Goal: Task Accomplishment & Management: Manage account settings

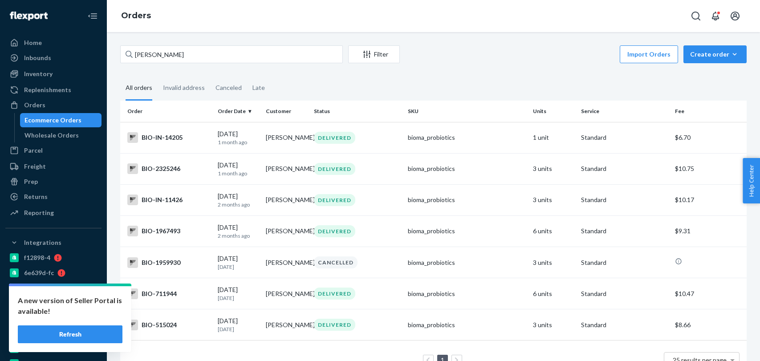
click at [98, 56] on div "Home Inbounds Shipping Plans Problems Inventory Products Branded Packaging Repl…" at bounding box center [380, 180] width 760 height 361
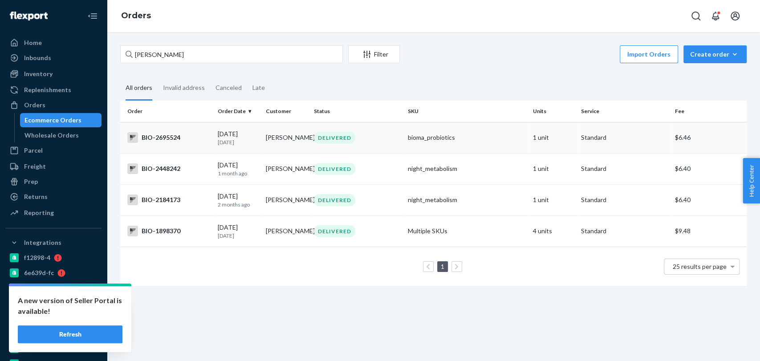
type input "JANICE VALDEZ"
click at [392, 141] on div "DELIVERED" at bounding box center [357, 138] width 90 height 12
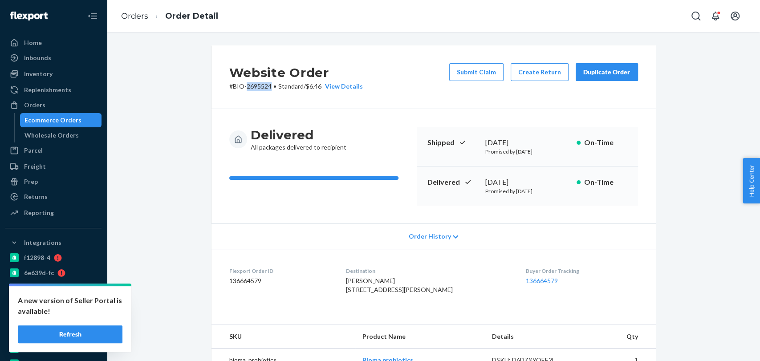
drag, startPoint x: 242, startPoint y: 86, endPoint x: 266, endPoint y: 89, distance: 23.8
click at [266, 89] on p "# BIO-2695524 • Standard / $6.46 View Details" at bounding box center [296, 86] width 134 height 9
copy p "2695524"
click at [136, 18] on link "Orders" at bounding box center [134, 16] width 27 height 10
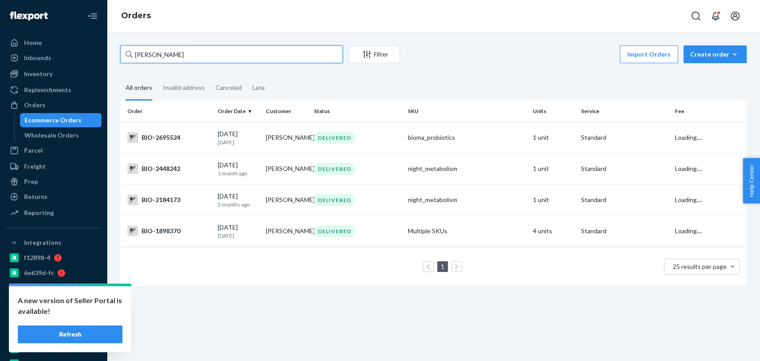
click at [192, 54] on input "JANICE VALDEZ" at bounding box center [231, 54] width 223 height 18
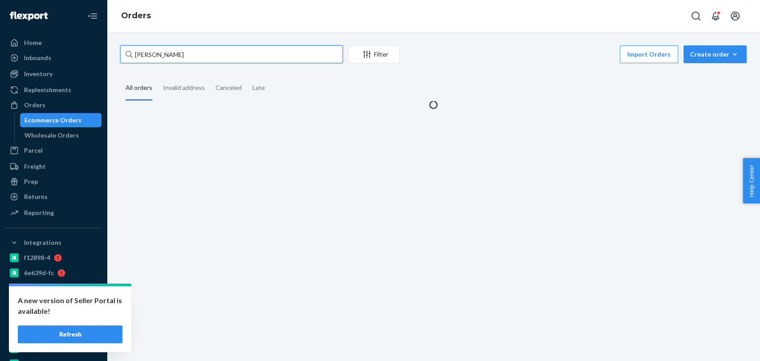
type input "J"
paste input "2707772"
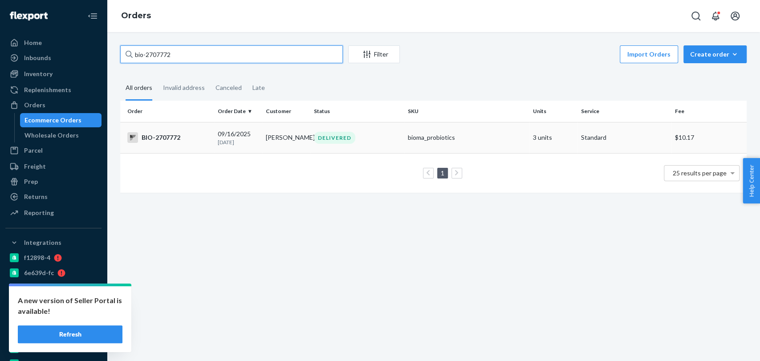
type input "bio-2707772"
click at [376, 129] on td "DELIVERED" at bounding box center [357, 137] width 94 height 31
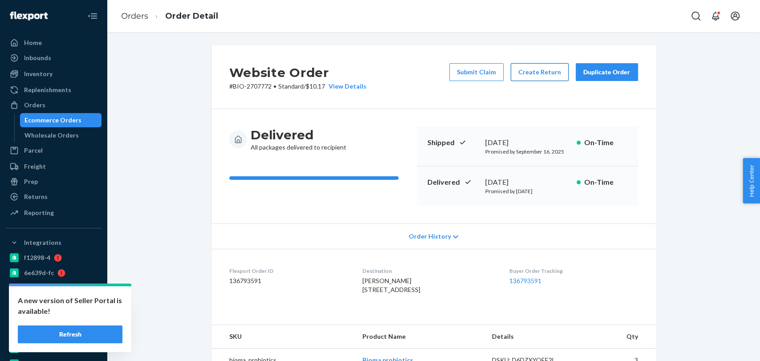
click at [540, 71] on button "Create Return" at bounding box center [540, 72] width 58 height 18
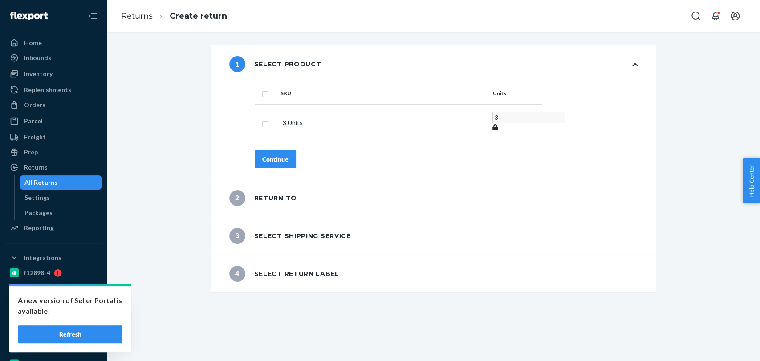
click at [288, 91] on div "SKU Units - 3 Units 3 Continue" at bounding box center [446, 131] width 419 height 96
click at [266, 87] on th at bounding box center [266, 93] width 22 height 21
click at [266, 95] on th at bounding box center [266, 93] width 22 height 21
click at [262, 94] on input "checkbox" at bounding box center [265, 93] width 7 height 9
checkbox input "true"
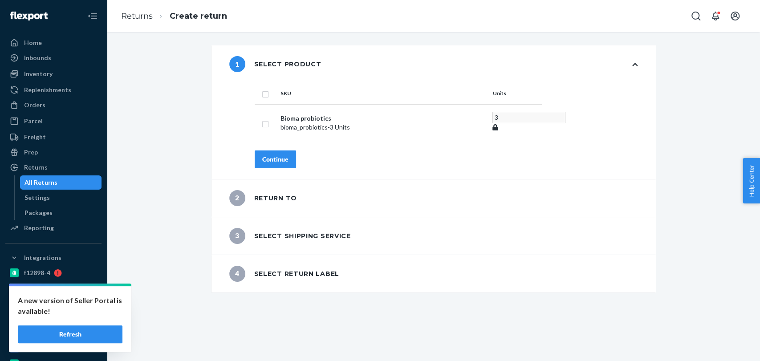
checkbox input "true"
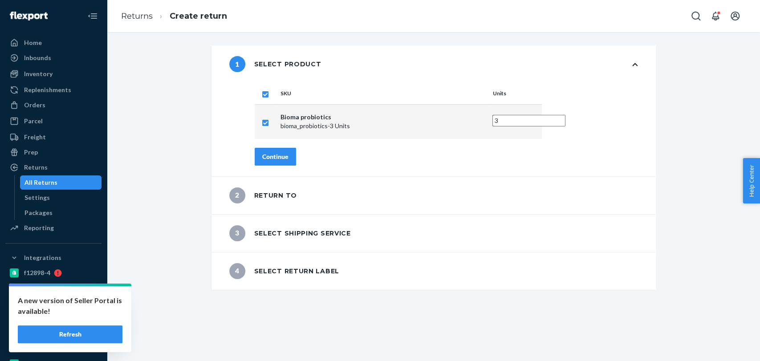
click at [278, 159] on div "Continue" at bounding box center [275, 156] width 26 height 9
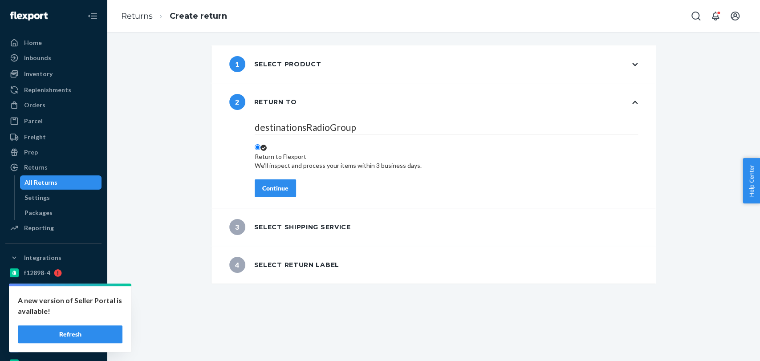
click at [282, 186] on div "Continue" at bounding box center [275, 188] width 26 height 9
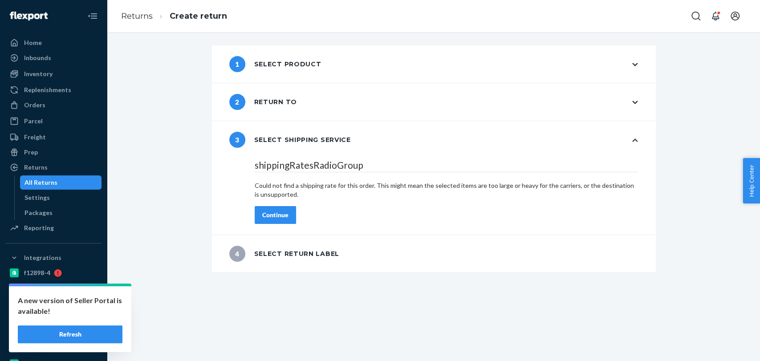
click at [292, 105] on div "2 Return to" at bounding box center [434, 101] width 445 height 37
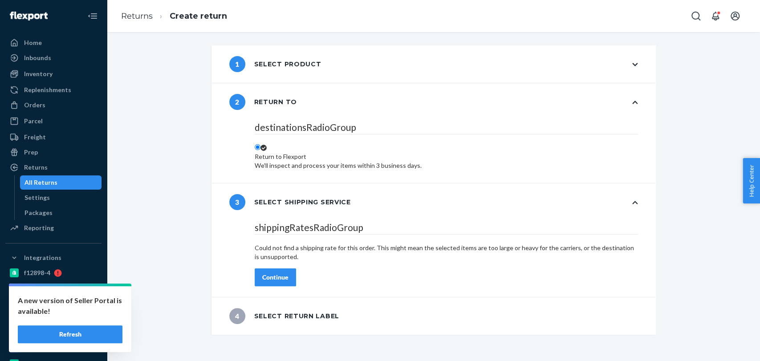
click at [314, 74] on div "1 Select product" at bounding box center [434, 63] width 445 height 37
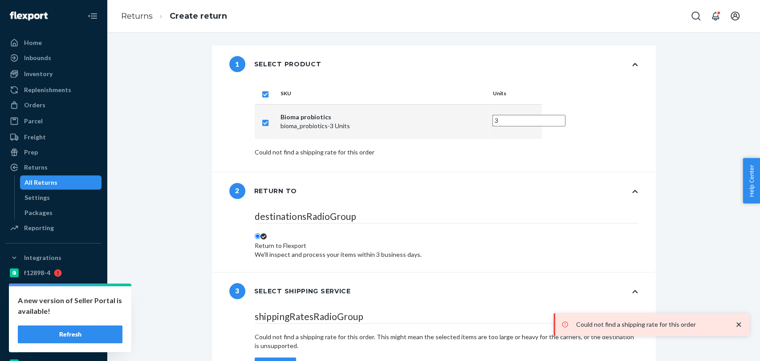
click at [198, 126] on div "1 Select product SKU Units Bioma probiotics bioma_probiotics - 3 Units 3 Could …" at bounding box center [434, 234] width 640 height 379
click at [272, 241] on div "Return to Flexport We'll inspect and process your items within 3 business days." at bounding box center [338, 250] width 167 height 18
click at [261, 233] on input "Return to Flexport We'll inspect and process your items within 3 business days." at bounding box center [258, 236] width 6 height 6
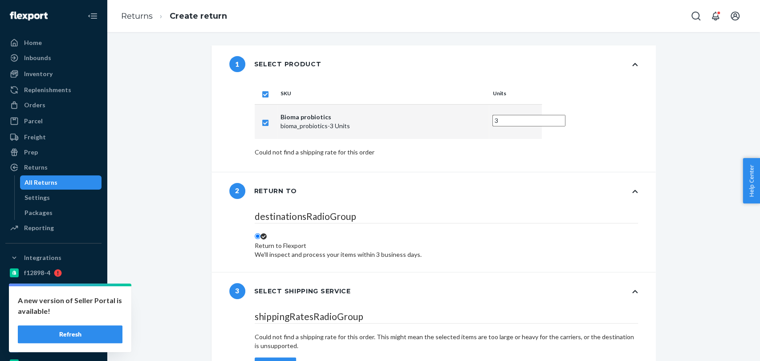
click at [318, 75] on div "1 Select product" at bounding box center [434, 63] width 445 height 37
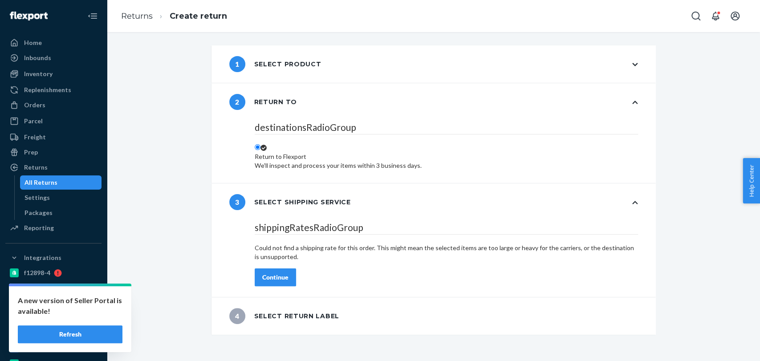
click at [65, 339] on button "Refresh" at bounding box center [70, 335] width 105 height 18
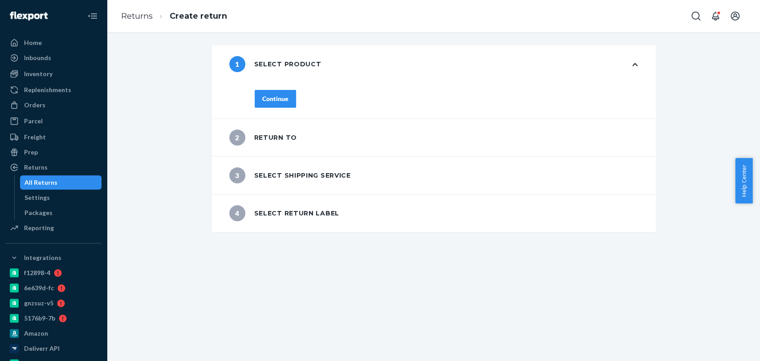
click at [278, 94] on button "Continue" at bounding box center [275, 99] width 41 height 18
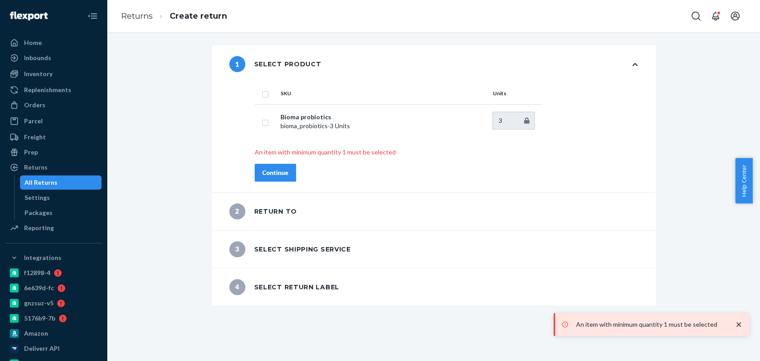
click at [264, 89] on input "checkbox" at bounding box center [265, 93] width 7 height 9
checkbox input "true"
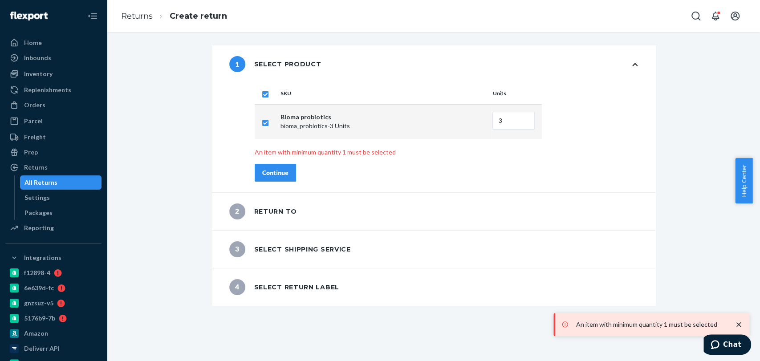
click at [282, 173] on div "Continue" at bounding box center [275, 172] width 26 height 9
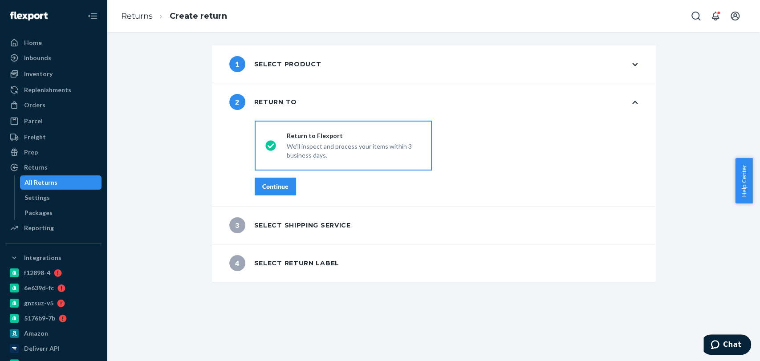
click at [274, 182] on div "Continue" at bounding box center [275, 186] width 26 height 9
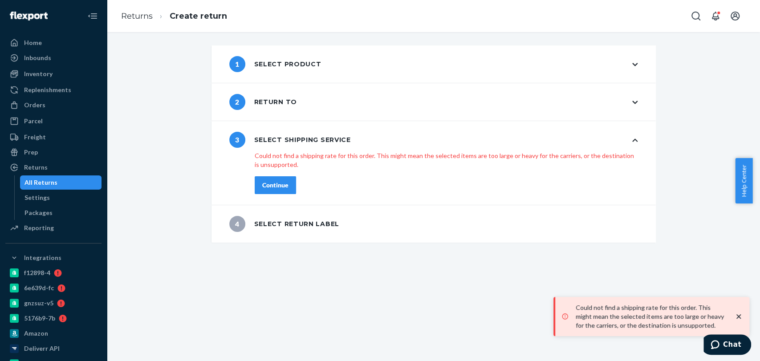
click at [196, 190] on div "1 Select product 2 Return to 3 Select shipping service shippingRatesRadioGroup …" at bounding box center [434, 143] width 640 height 197
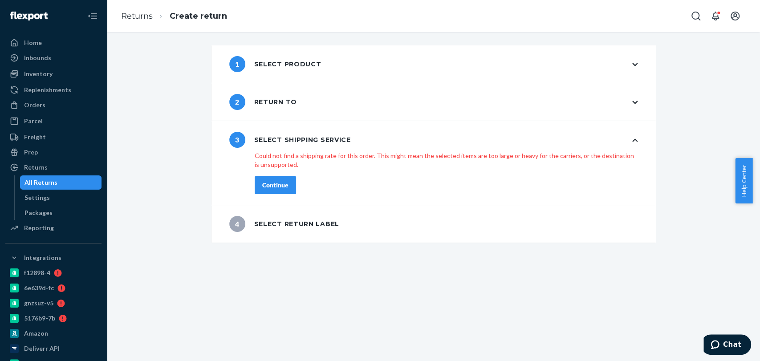
click at [305, 66] on div "1 Select product" at bounding box center [275, 64] width 92 height 16
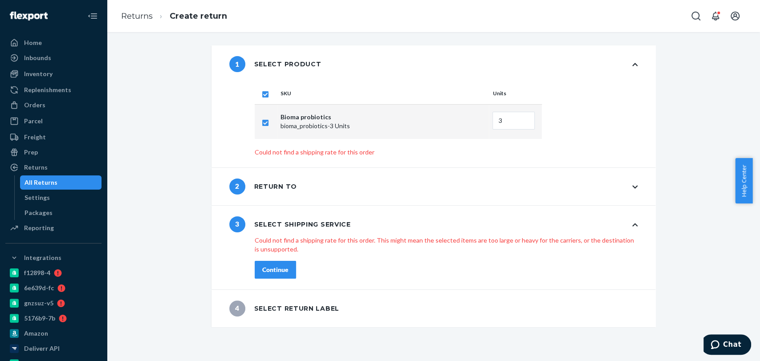
click at [278, 272] on div "Continue" at bounding box center [275, 269] width 26 height 9
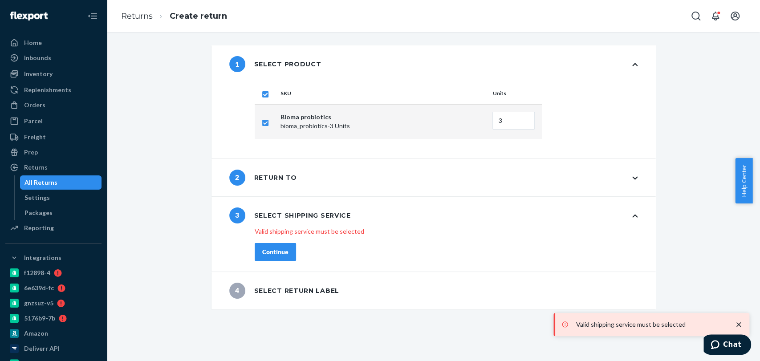
click at [289, 176] on div "2 Return to" at bounding box center [263, 178] width 68 height 16
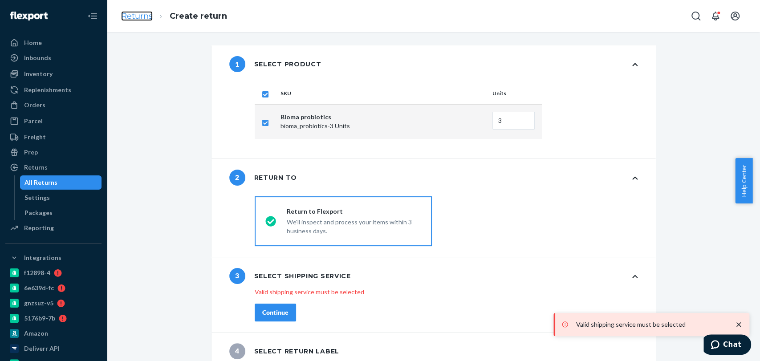
click at [131, 13] on link "Returns" at bounding box center [137, 16] width 32 height 10
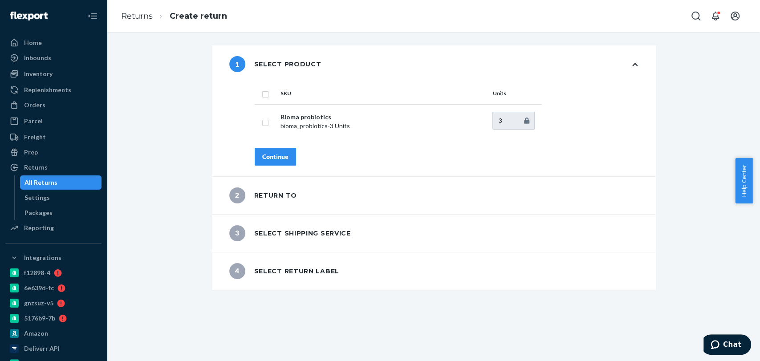
click at [276, 162] on button "Continue" at bounding box center [275, 157] width 41 height 18
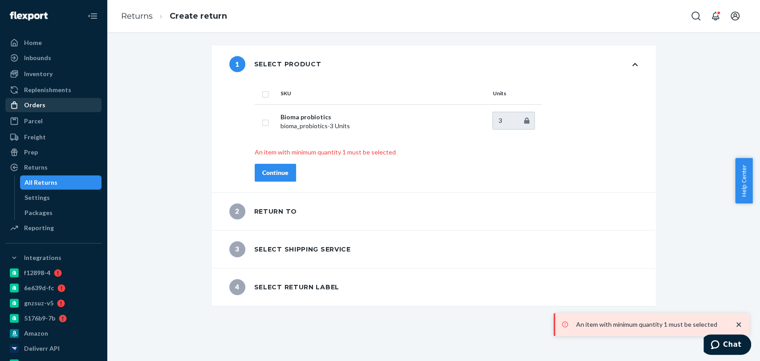
click at [56, 104] on div "Orders" at bounding box center [53, 105] width 94 height 12
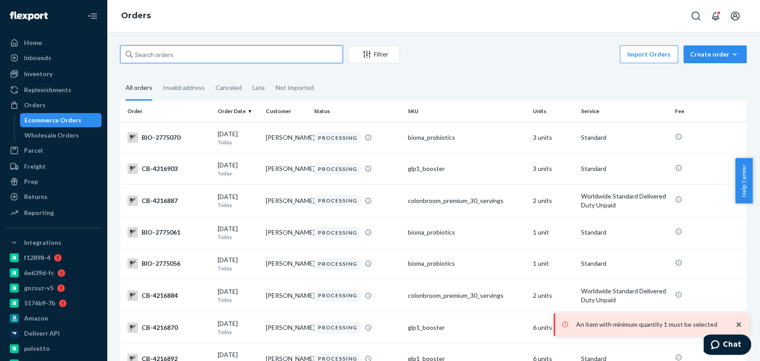
click at [181, 56] on input "text" at bounding box center [231, 54] width 223 height 18
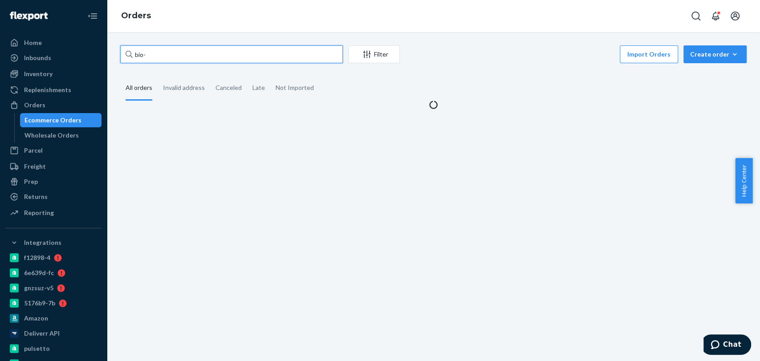
paste input "2707772"
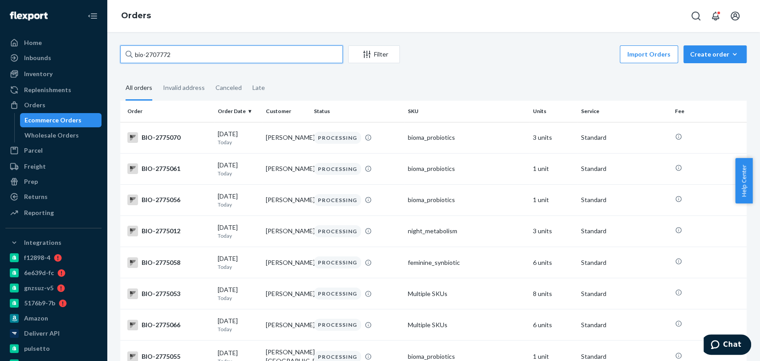
click at [212, 53] on input "bio-2707772" at bounding box center [231, 54] width 223 height 18
click at [146, 53] on input "bio-2707772" at bounding box center [231, 54] width 223 height 18
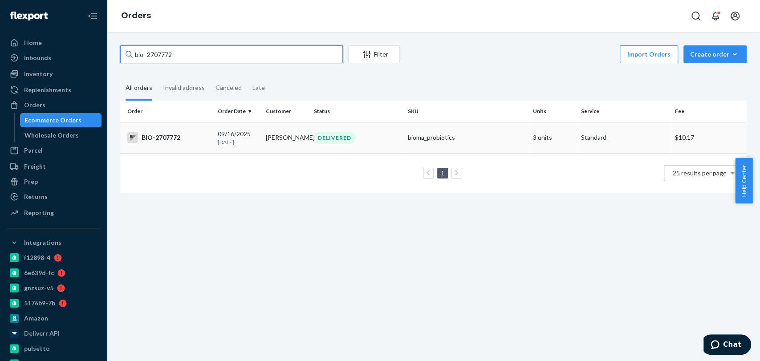
type input "bio- 2707772"
click at [334, 139] on div "DELIVERED" at bounding box center [334, 138] width 41 height 12
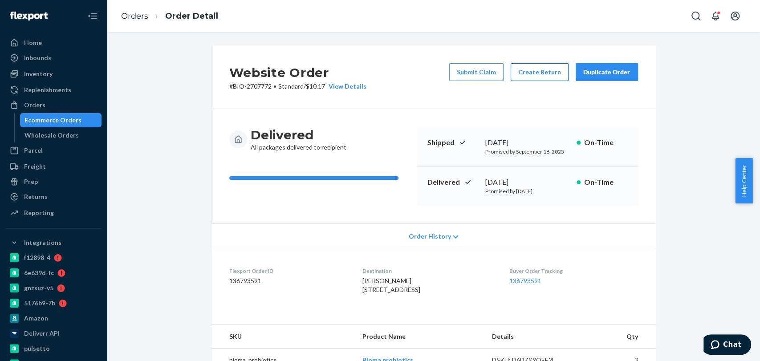
click at [535, 72] on button "Create Return" at bounding box center [540, 72] width 58 height 18
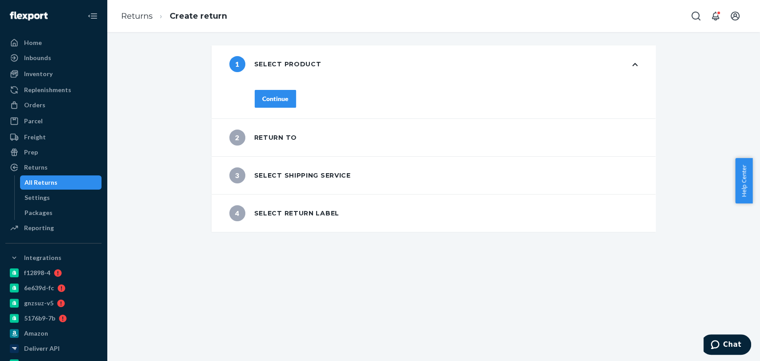
click at [280, 106] on div "Continue" at bounding box center [446, 104] width 419 height 29
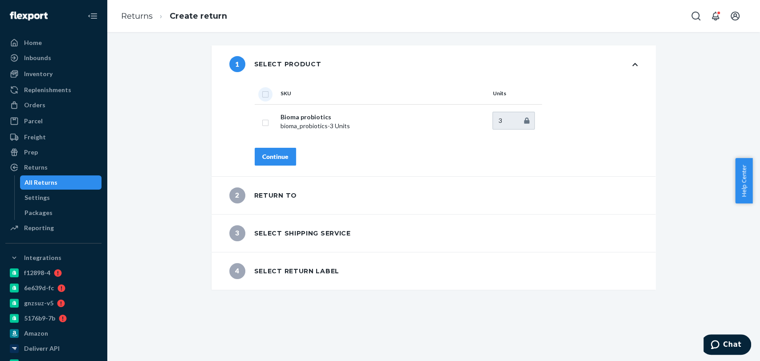
click at [264, 97] on input "checkbox" at bounding box center [265, 93] width 7 height 9
checkbox input "true"
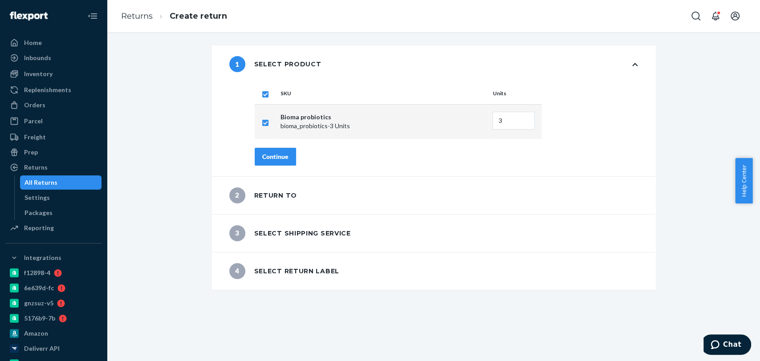
click at [271, 149] on button "Continue" at bounding box center [275, 157] width 41 height 18
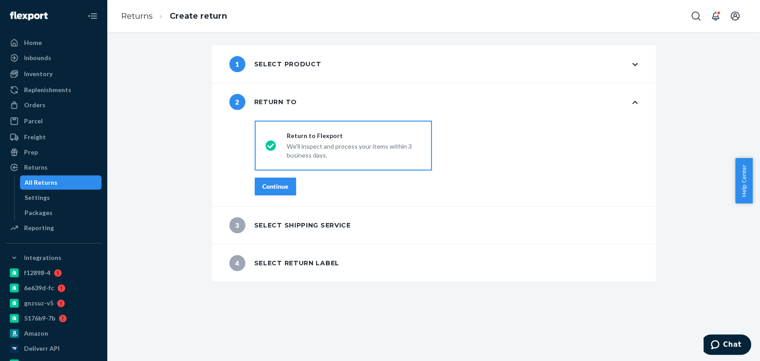
click at [284, 188] on div "Continue" at bounding box center [275, 186] width 26 height 9
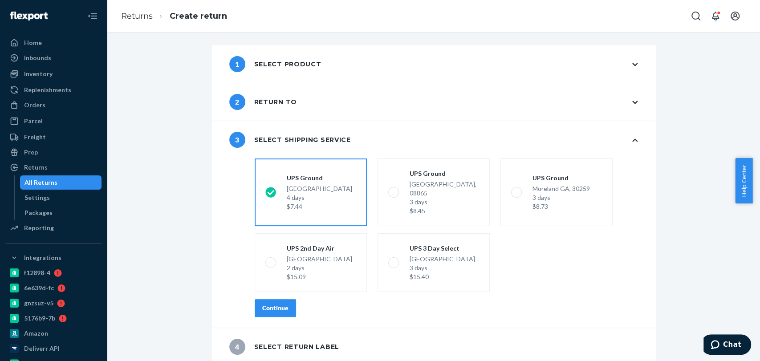
click at [283, 304] on div "Continue" at bounding box center [275, 308] width 26 height 9
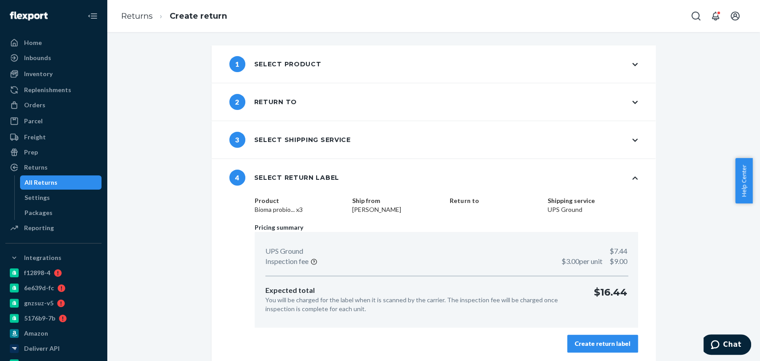
scroll to position [2, 0]
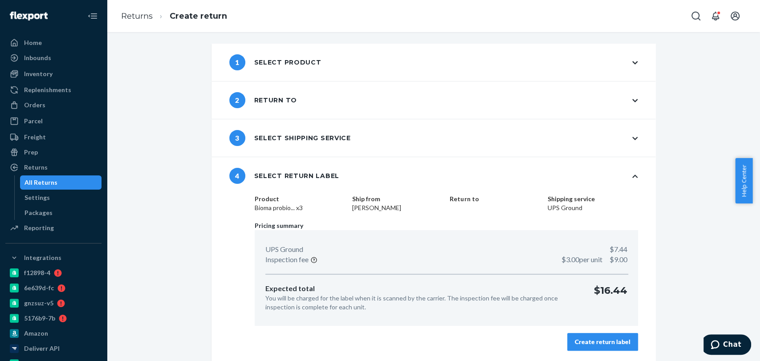
click at [595, 339] on div "Create return label" at bounding box center [603, 342] width 56 height 9
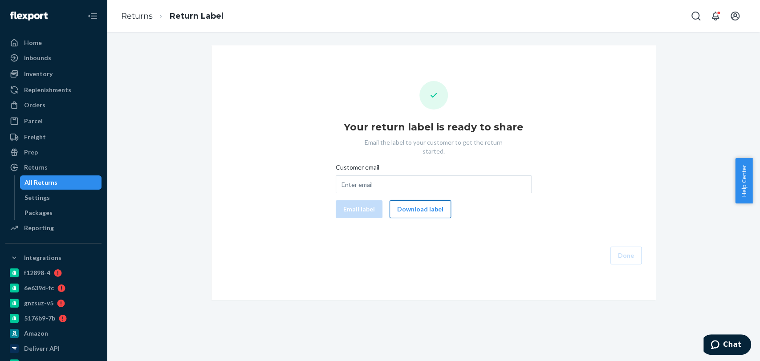
click at [413, 200] on button "Download label" at bounding box center [420, 209] width 61 height 18
click at [127, 13] on link "Returns" at bounding box center [137, 16] width 32 height 10
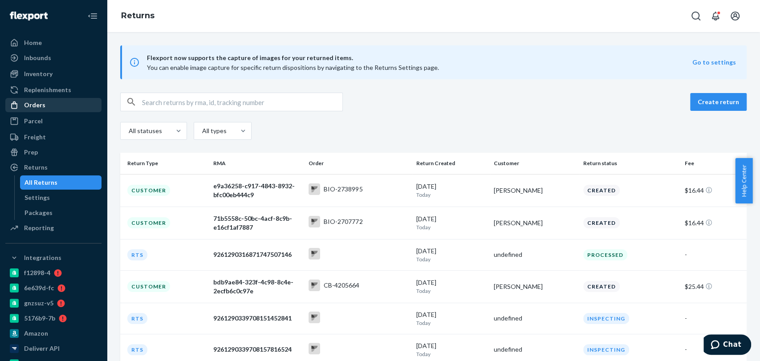
click at [52, 107] on div "Orders" at bounding box center [53, 105] width 94 height 12
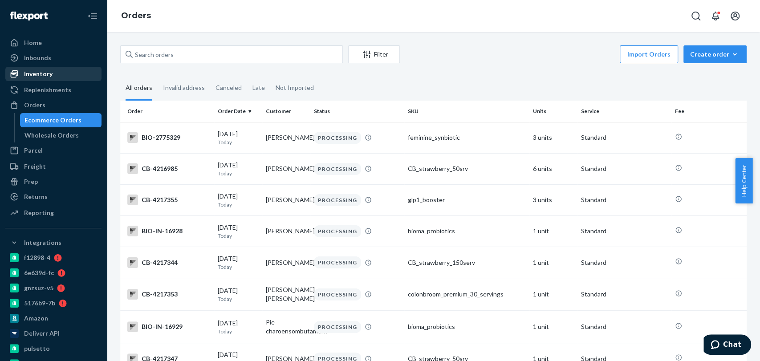
click at [59, 74] on div "Inventory" at bounding box center [53, 74] width 94 height 12
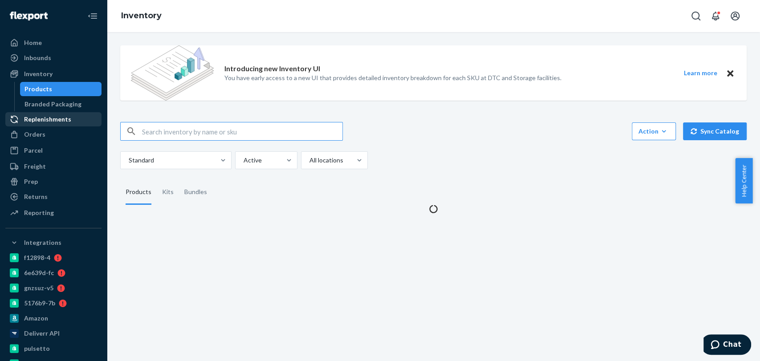
click at [55, 126] on div "Replenishments" at bounding box center [53, 119] width 94 height 12
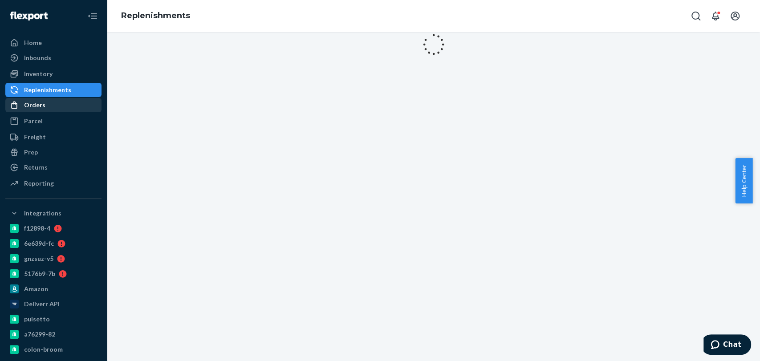
click at [58, 104] on div "Orders" at bounding box center [53, 105] width 94 height 12
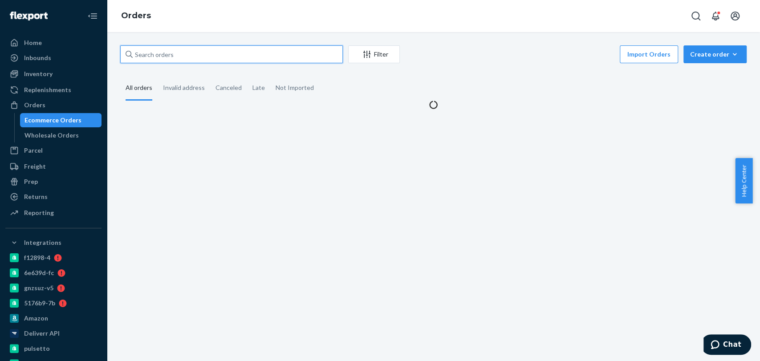
click at [150, 55] on input "text" at bounding box center [231, 54] width 223 height 18
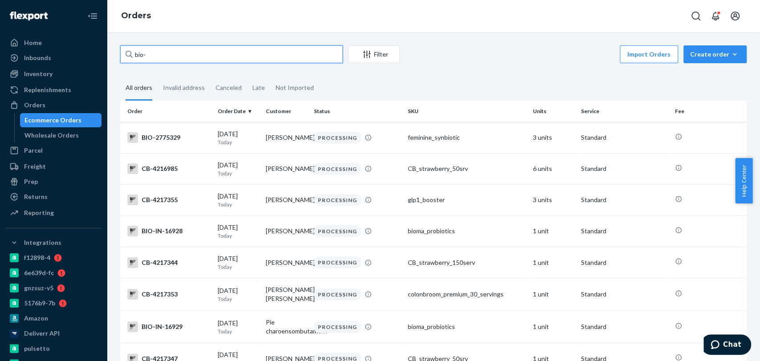
paste input "2723226"
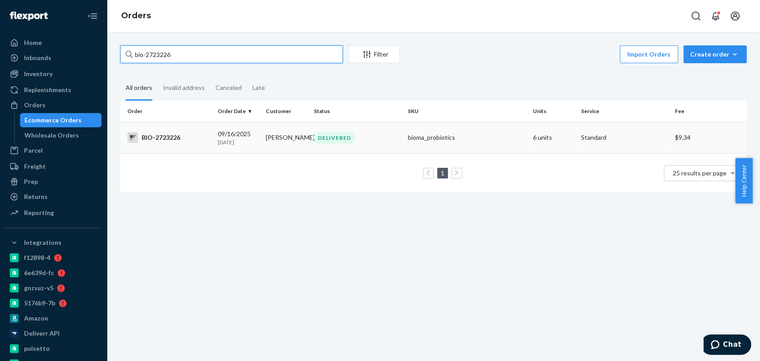
type input "bio-2723226"
click at [312, 130] on td "DELIVERED" at bounding box center [357, 137] width 94 height 31
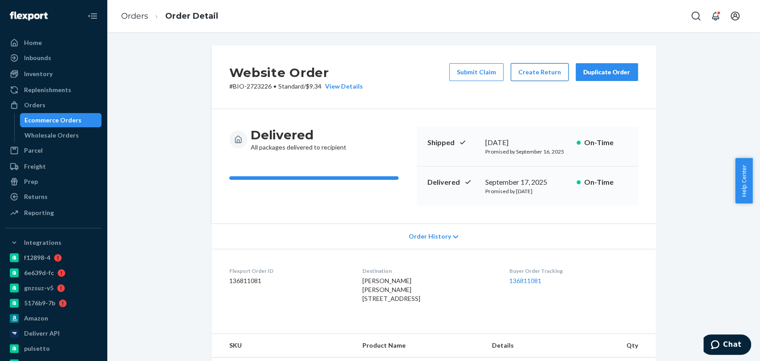
click at [525, 73] on button "Create Return" at bounding box center [540, 72] width 58 height 18
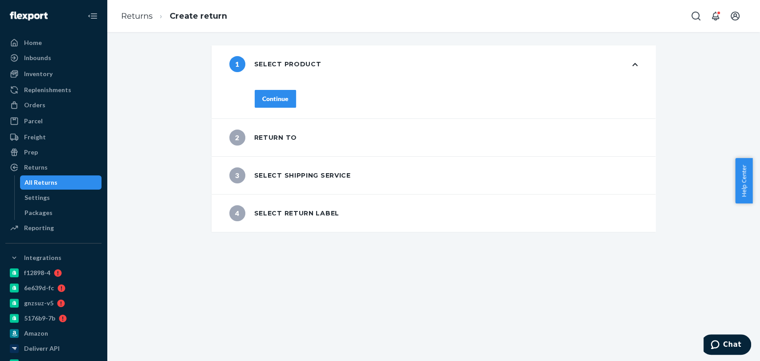
click at [280, 95] on div "Continue" at bounding box center [275, 98] width 26 height 9
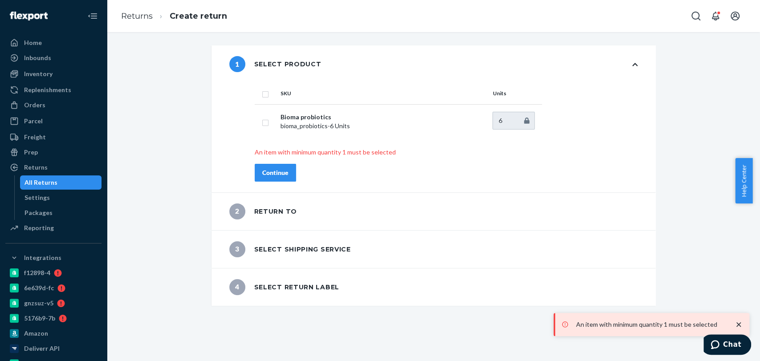
click at [264, 96] on input "checkbox" at bounding box center [265, 93] width 7 height 9
checkbox input "true"
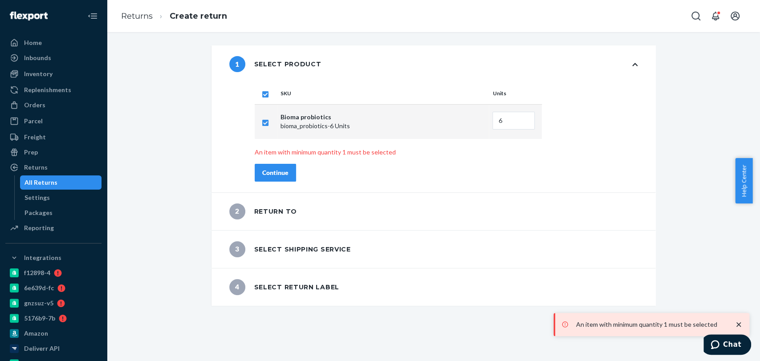
click at [285, 170] on button "Continue" at bounding box center [275, 173] width 41 height 18
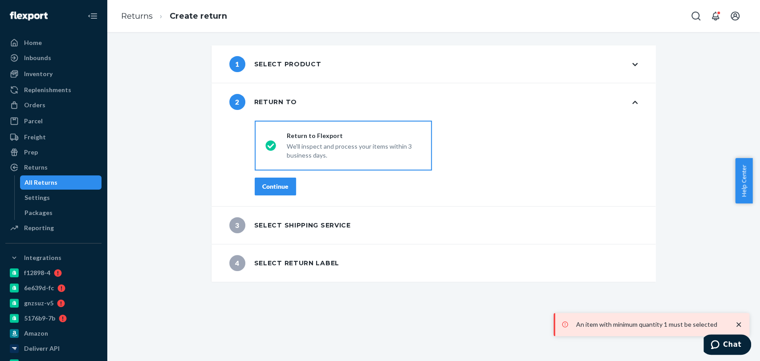
click at [274, 186] on div "Continue" at bounding box center [275, 186] width 26 height 9
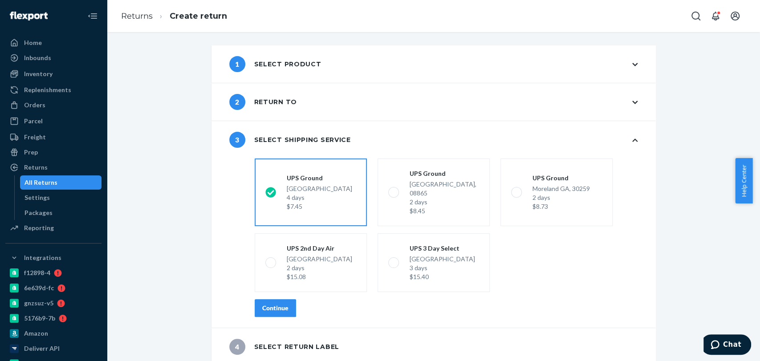
click at [279, 304] on div "Continue" at bounding box center [275, 308] width 26 height 9
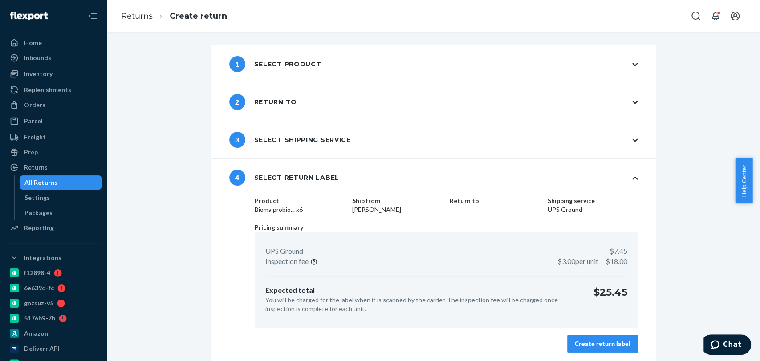
scroll to position [2, 0]
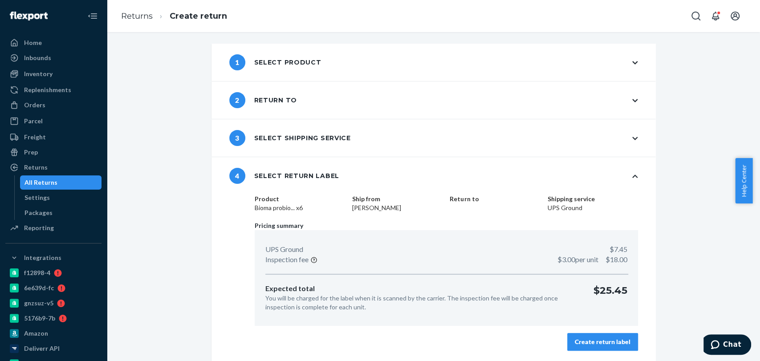
click at [595, 341] on div "Create return label" at bounding box center [603, 342] width 56 height 9
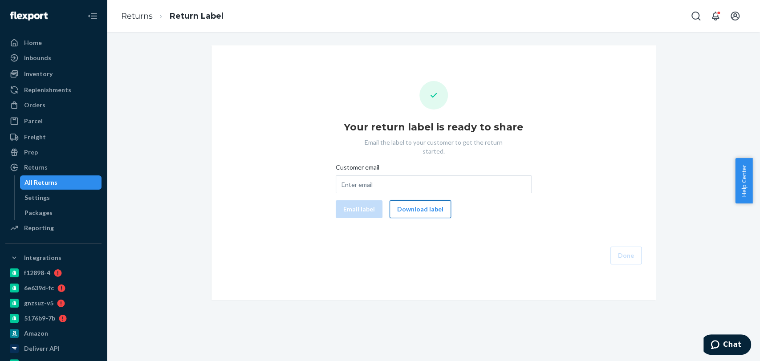
click at [420, 200] on button "Download label" at bounding box center [420, 209] width 61 height 18
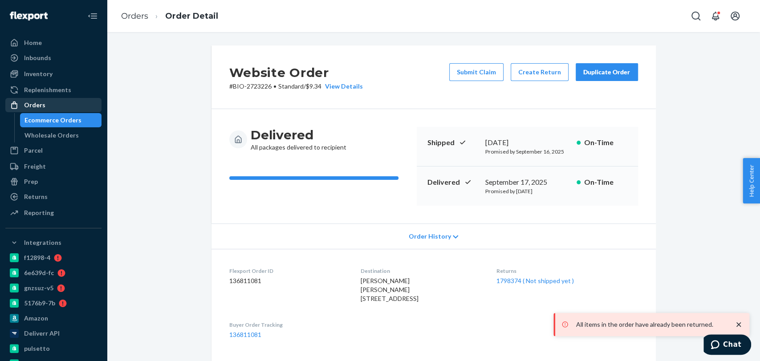
click at [55, 98] on link "Orders" at bounding box center [53, 105] width 96 height 14
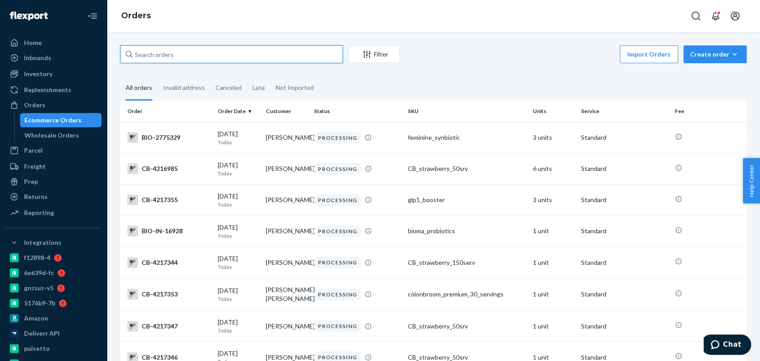
click at [174, 54] on input "text" at bounding box center [231, 54] width 223 height 18
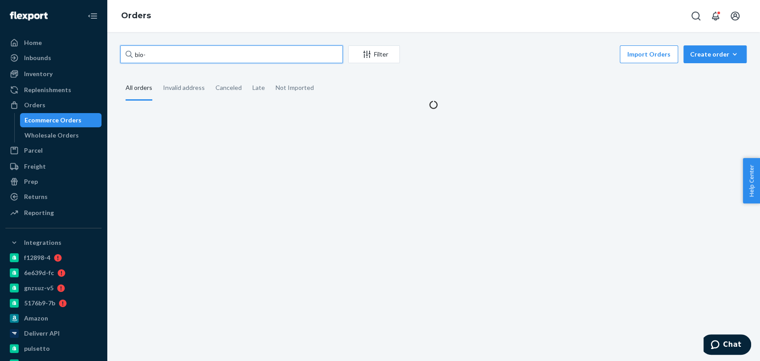
paste input "2431928"
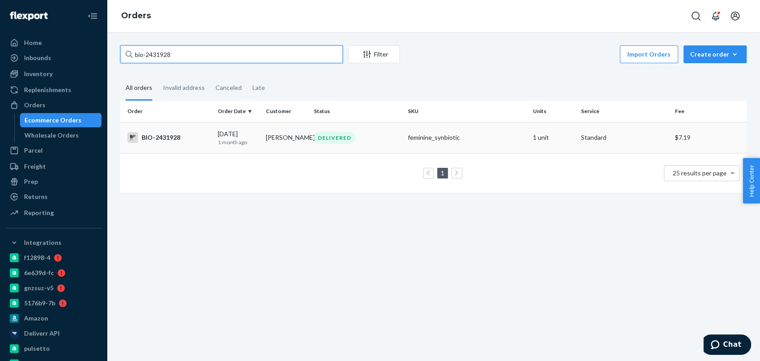
type input "bio-2431928"
click at [379, 143] on div "DELIVERED" at bounding box center [357, 138] width 90 height 12
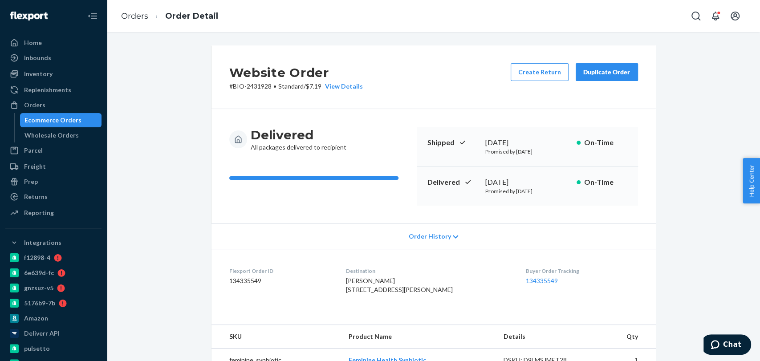
drag, startPoint x: 475, startPoint y: 178, endPoint x: 537, endPoint y: 172, distance: 62.2
click at [537, 172] on div "Delivered August 16, 2025 Promised by August 22, 2025 On-Time" at bounding box center [527, 186] width 221 height 39
copy div "August 16, 2025"
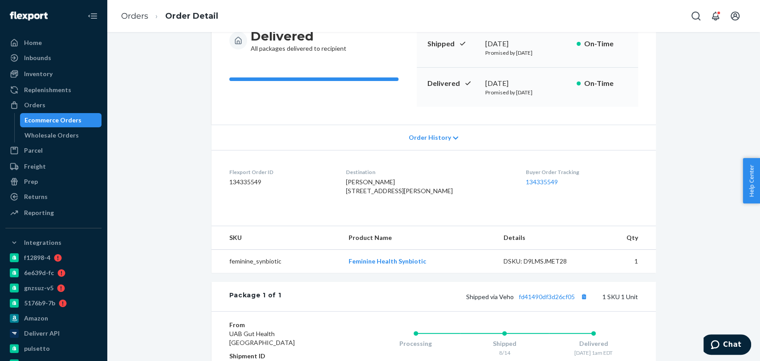
scroll to position [150, 0]
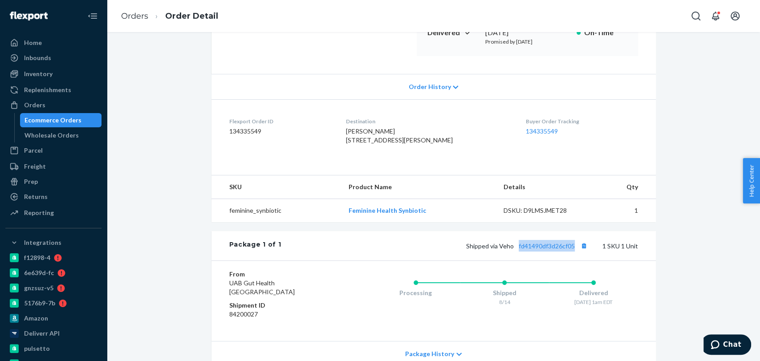
drag, startPoint x: 513, startPoint y: 268, endPoint x: 572, endPoint y: 273, distance: 59.0
click at [572, 261] on div "Package 1 of 1 Shipped via Veho fd41490df3d26cf05 1 SKU 1 Unit" at bounding box center [434, 245] width 445 height 29
copy link "fd41490df3d26cf05"
